Goal: Check status: Check status

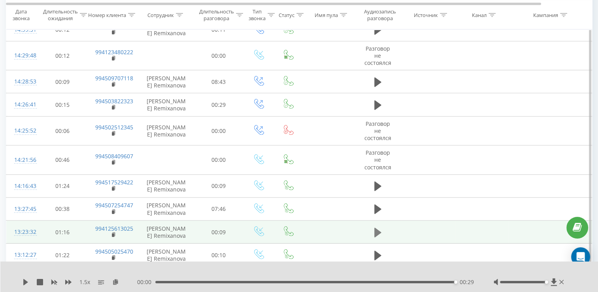
scroll to position [1925, 0]
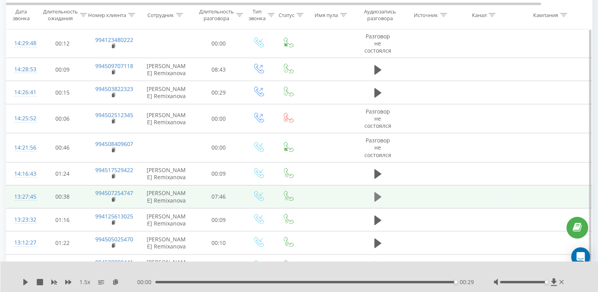
click at [377, 192] on icon at bounding box center [377, 196] width 7 height 9
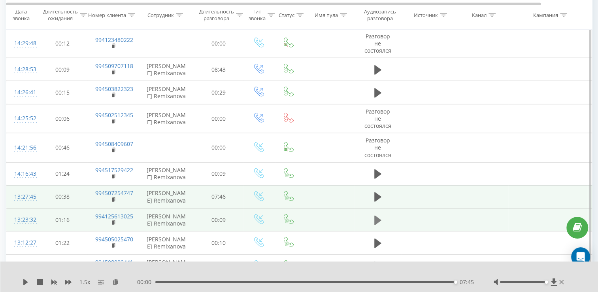
click at [372, 214] on button at bounding box center [378, 220] width 12 height 12
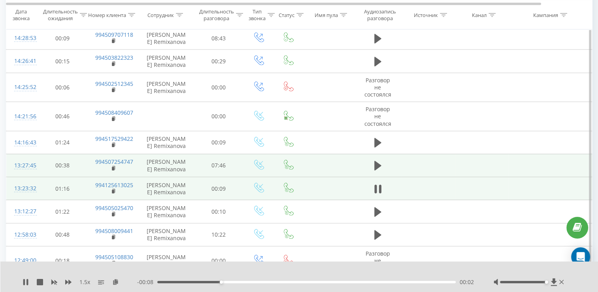
scroll to position [2004, 0]
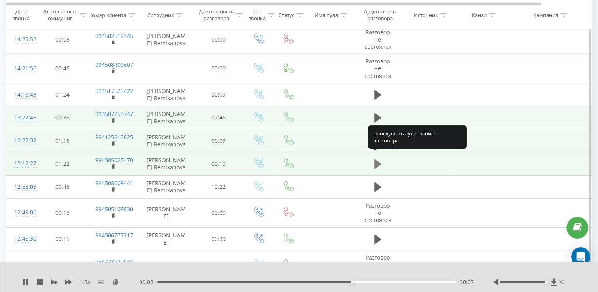
click at [373, 160] on button at bounding box center [378, 164] width 12 height 12
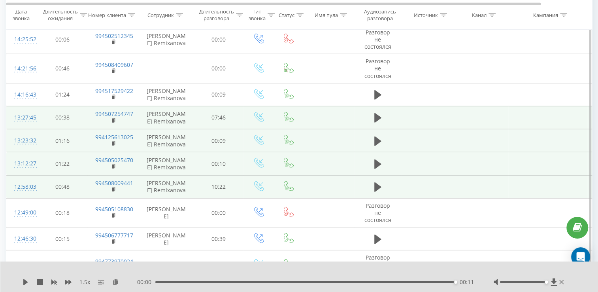
click at [367, 179] on td at bounding box center [377, 186] width 47 height 23
click at [371, 180] on td at bounding box center [377, 186] width 47 height 23
click at [376, 181] on icon at bounding box center [377, 186] width 7 height 11
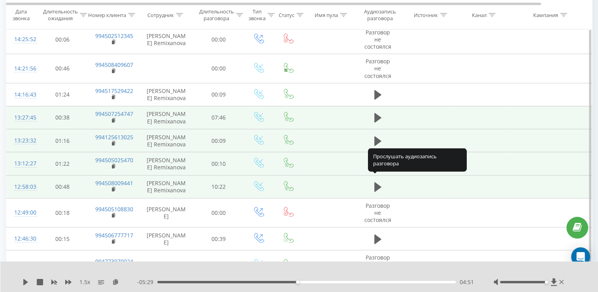
click at [376, 181] on icon at bounding box center [377, 186] width 7 height 11
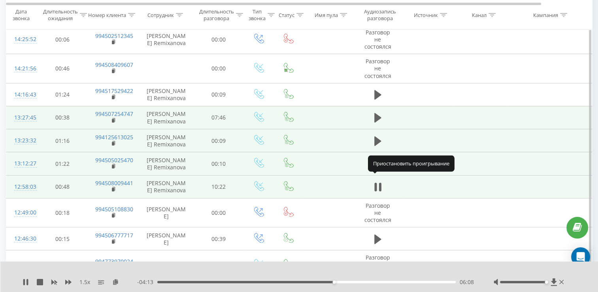
click at [376, 181] on icon at bounding box center [377, 186] width 7 height 11
click at [25, 284] on icon at bounding box center [26, 282] width 6 height 6
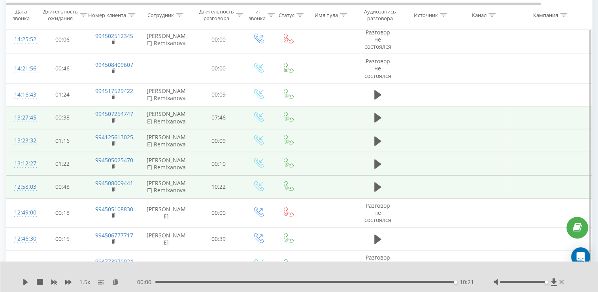
click at [408, 282] on div "10:21" at bounding box center [305, 282] width 300 height 2
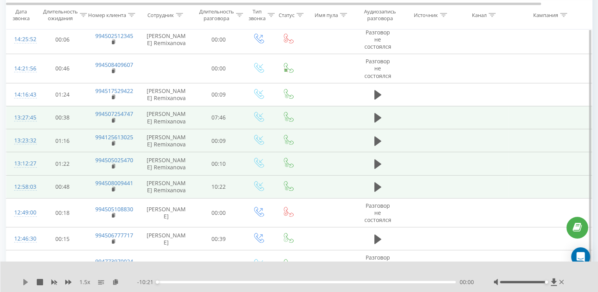
click at [28, 281] on icon at bounding box center [26, 282] width 6 height 6
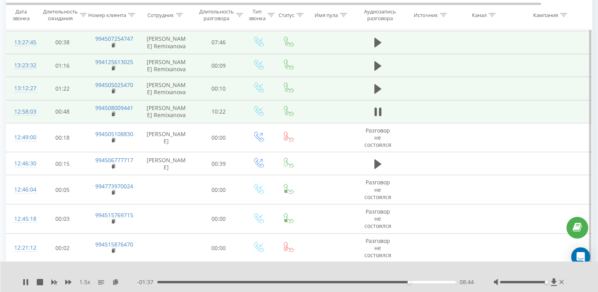
scroll to position [2083, 0]
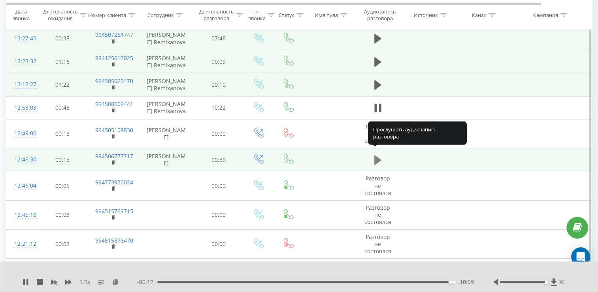
click at [377, 155] on icon at bounding box center [377, 159] width 7 height 9
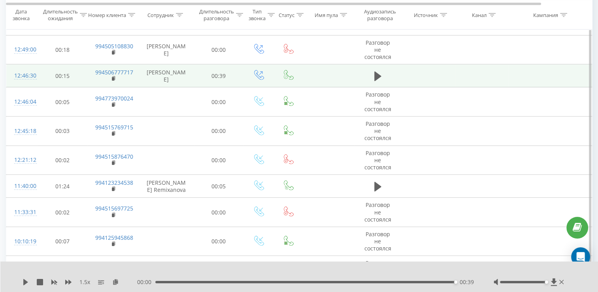
scroll to position [2169, 0]
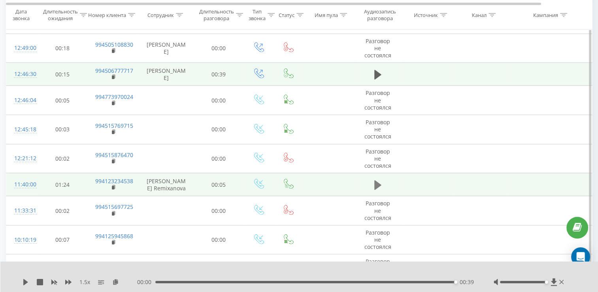
click at [376, 181] on icon at bounding box center [377, 184] width 7 height 9
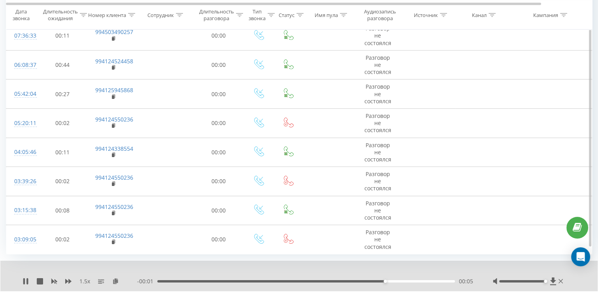
scroll to position [2562, 0]
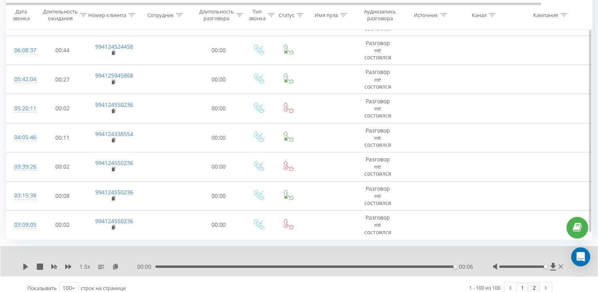
click at [531, 282] on link "2" at bounding box center [534, 287] width 12 height 11
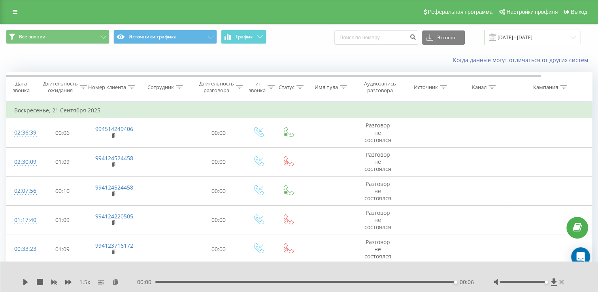
click at [527, 42] on input "[DATE] - [DATE]" at bounding box center [533, 37] width 96 height 15
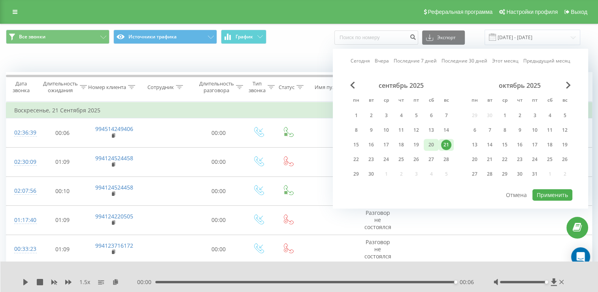
click at [436, 145] on div "20" at bounding box center [431, 145] width 15 height 12
click at [550, 194] on button "Применить" at bounding box center [552, 194] width 40 height 11
type input "[DATE] - [DATE]"
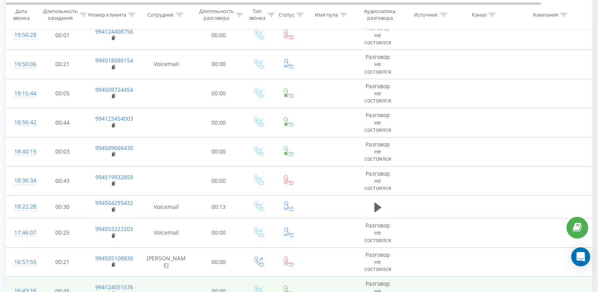
scroll to position [536, 0]
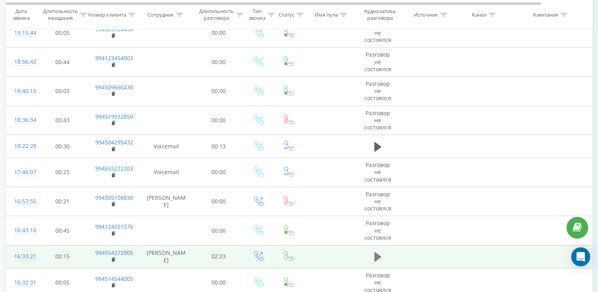
click at [380, 252] on icon at bounding box center [377, 256] width 7 height 11
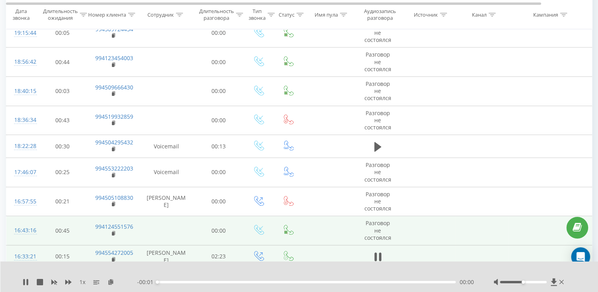
scroll to position [655, 0]
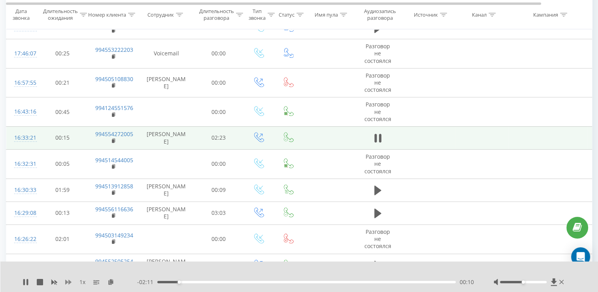
click at [65, 284] on icon at bounding box center [68, 282] width 6 height 6
drag, startPoint x: 525, startPoint y: 282, endPoint x: 558, endPoint y: 282, distance: 32.8
click at [558, 282] on div at bounding box center [530, 282] width 72 height 8
click at [540, 284] on div at bounding box center [530, 282] width 72 height 8
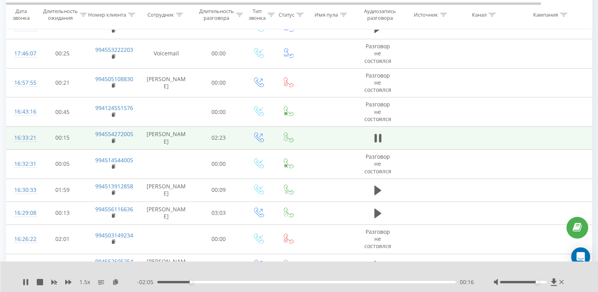
click at [535, 283] on div at bounding box center [523, 282] width 47 height 2
click at [541, 281] on div at bounding box center [523, 282] width 47 height 2
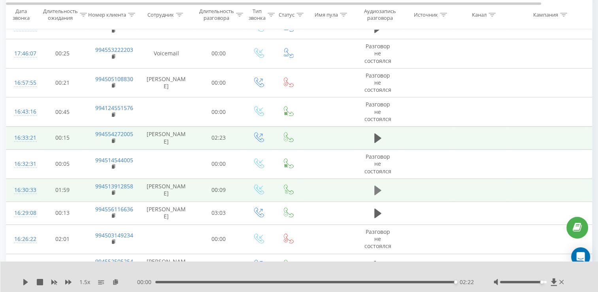
click at [379, 191] on icon at bounding box center [377, 190] width 7 height 11
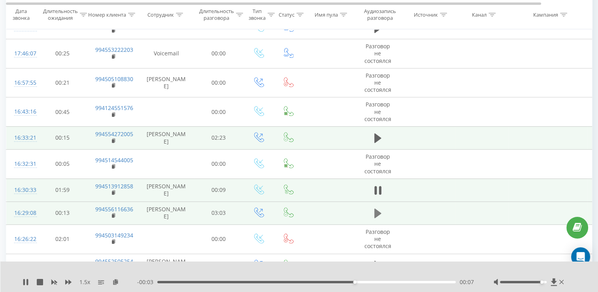
click at [383, 214] on button at bounding box center [378, 213] width 12 height 12
click at [379, 211] on icon at bounding box center [380, 213] width 2 height 9
